Goal: Find specific page/section: Find specific page/section

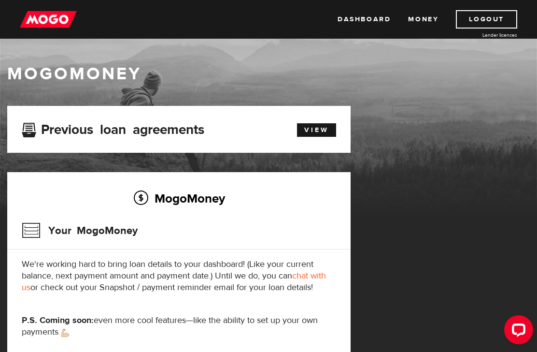
click at [426, 19] on link "Money" at bounding box center [423, 19] width 30 height 18
click at [369, 22] on link "Dashboard" at bounding box center [364, 19] width 53 height 18
click at [372, 17] on link "Dashboard" at bounding box center [364, 19] width 53 height 18
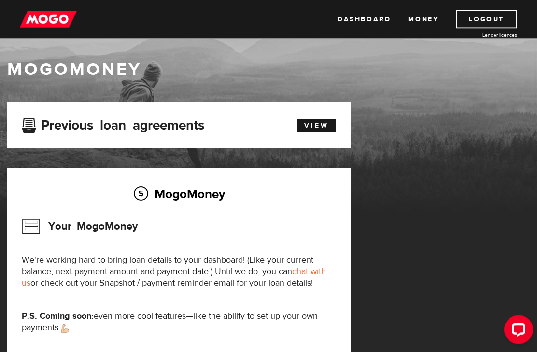
scroll to position [4, 0]
click at [321, 125] on link "View" at bounding box center [316, 126] width 39 height 14
